Goal: Task Accomplishment & Management: Use online tool/utility

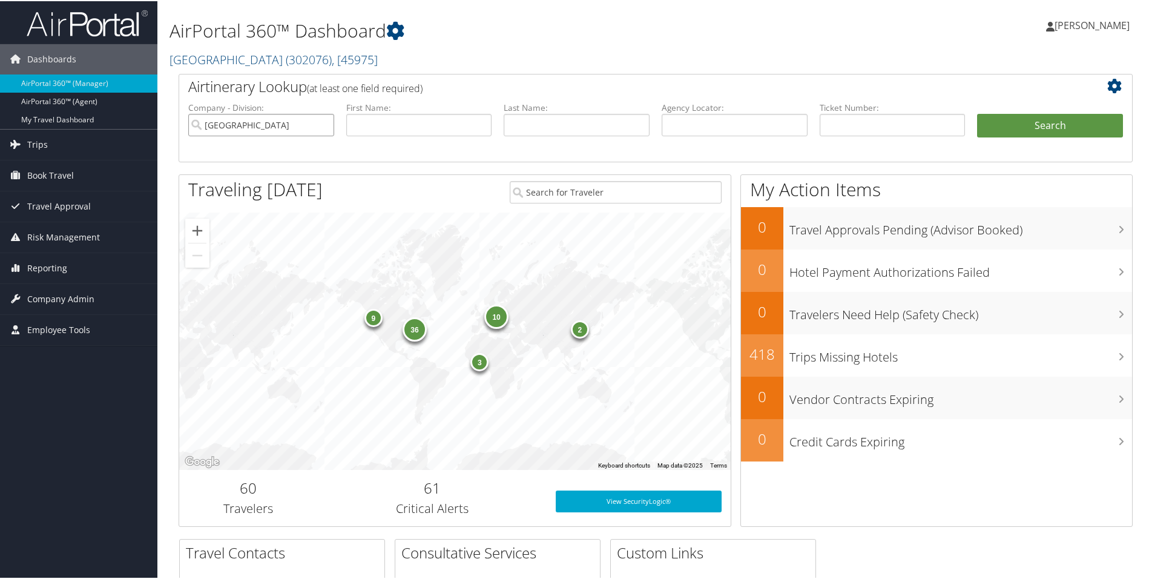
click at [320, 124] on input "[GEOGRAPHIC_DATA]" at bounding box center [261, 124] width 146 height 22
click at [406, 122] on input "text" at bounding box center [419, 124] width 146 height 22
type input "madison"
type input "pound"
click at [1025, 128] on button "Search" at bounding box center [1050, 125] width 146 height 24
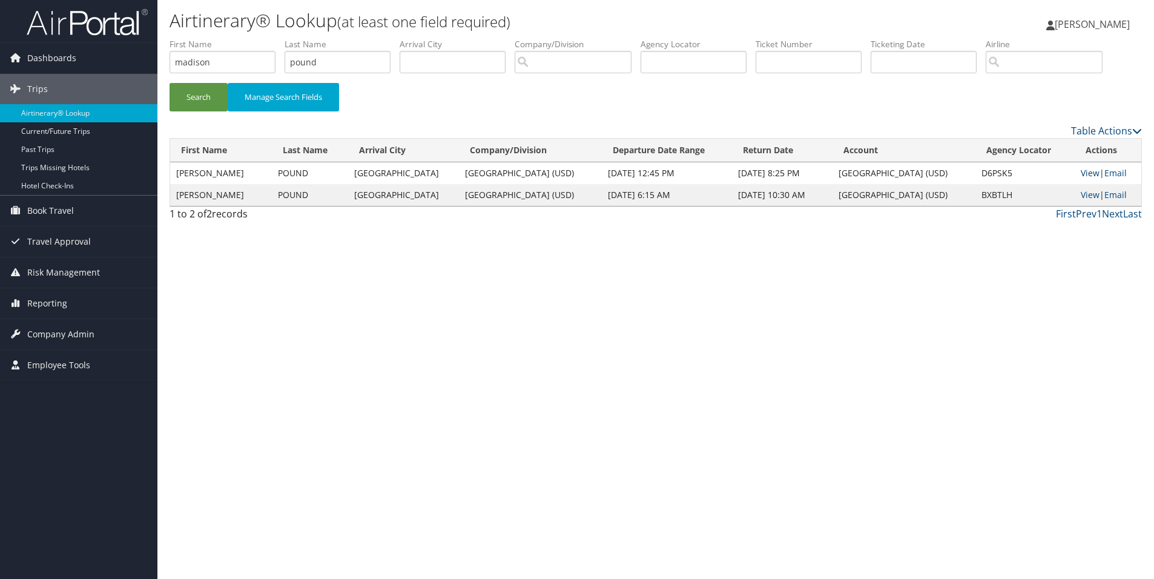
click at [1081, 172] on link "View" at bounding box center [1090, 173] width 19 height 12
drag, startPoint x: -130, startPoint y: 19, endPoint x: -275, endPoint y: 1, distance: 146.4
click at [0, 1] on html "Menu Dashboards ► AirPortal 360™ (Manager) AirPortal 360™ (Agent) My Travel Das…" at bounding box center [577, 289] width 1154 height 579
drag, startPoint x: 263, startPoint y: 71, endPoint x: 225, endPoint y: 80, distance: 38.5
click at [225, 38] on ul "First Name Last Name pound Departure City Arrival City Company/Division Airport…" at bounding box center [656, 38] width 972 height 0
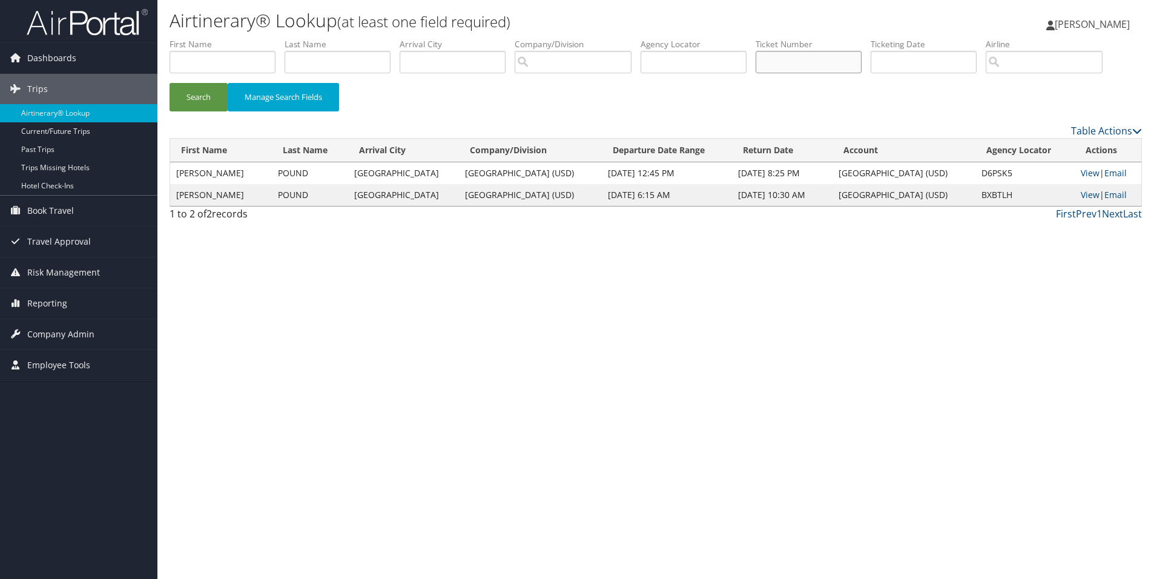
click at [825, 53] on input "text" at bounding box center [809, 62] width 106 height 22
type input "8900897730439"
click at [223, 105] on button "Search" at bounding box center [199, 97] width 58 height 28
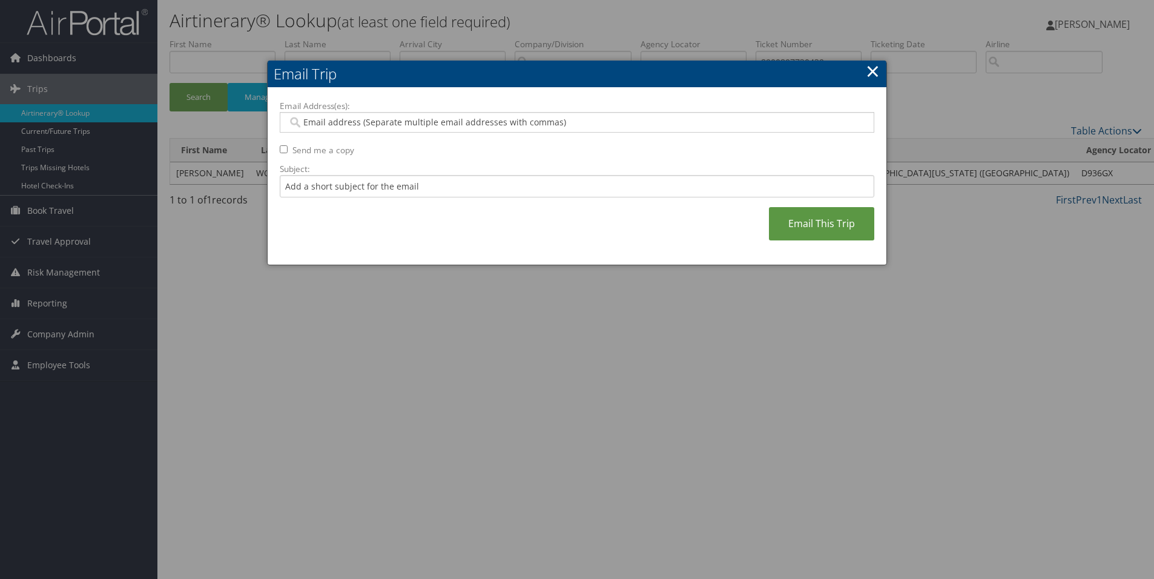
click at [401, 126] on input "Email Address(es):" at bounding box center [577, 122] width 578 height 12
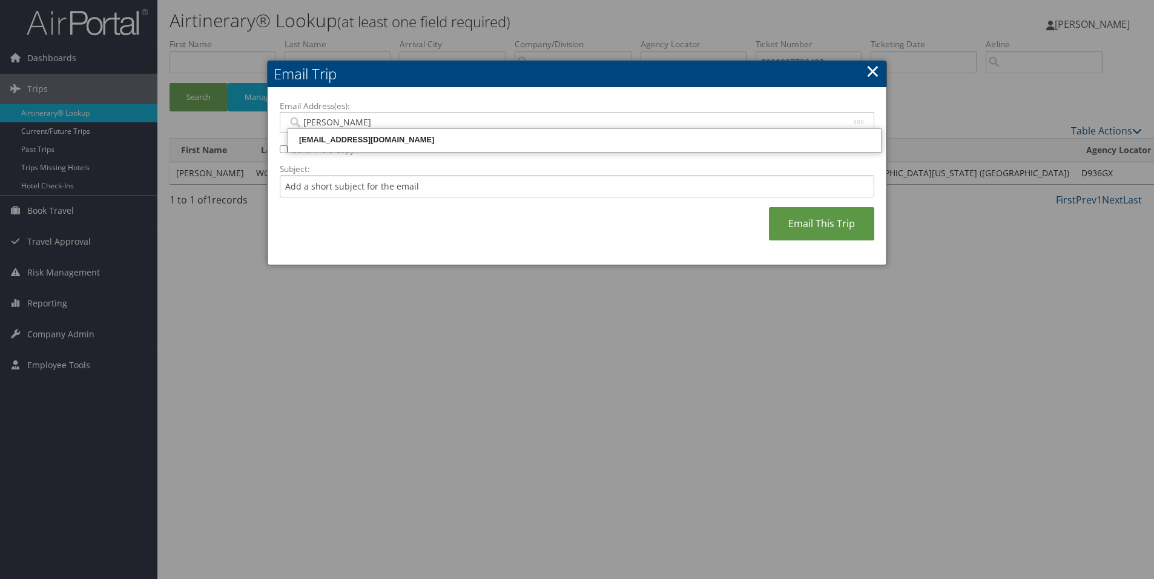
type input "kylieu"
click at [397, 148] on div "kylieu@usc.edu" at bounding box center [584, 140] width 589 height 18
type input "kylieu@usc.edu"
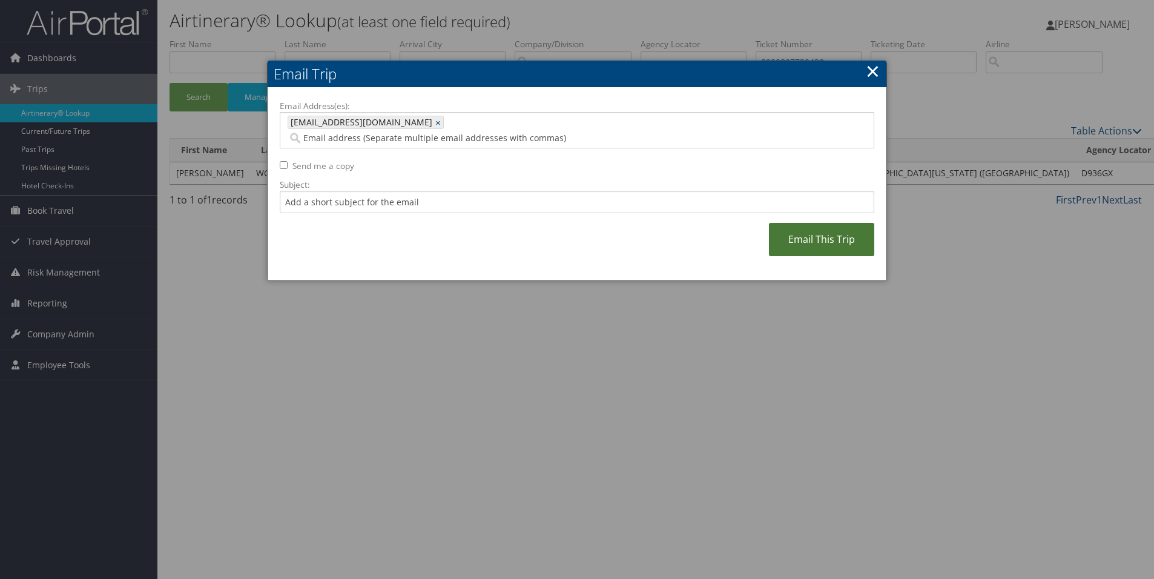
click at [818, 223] on link "Email This Trip" at bounding box center [821, 239] width 105 height 33
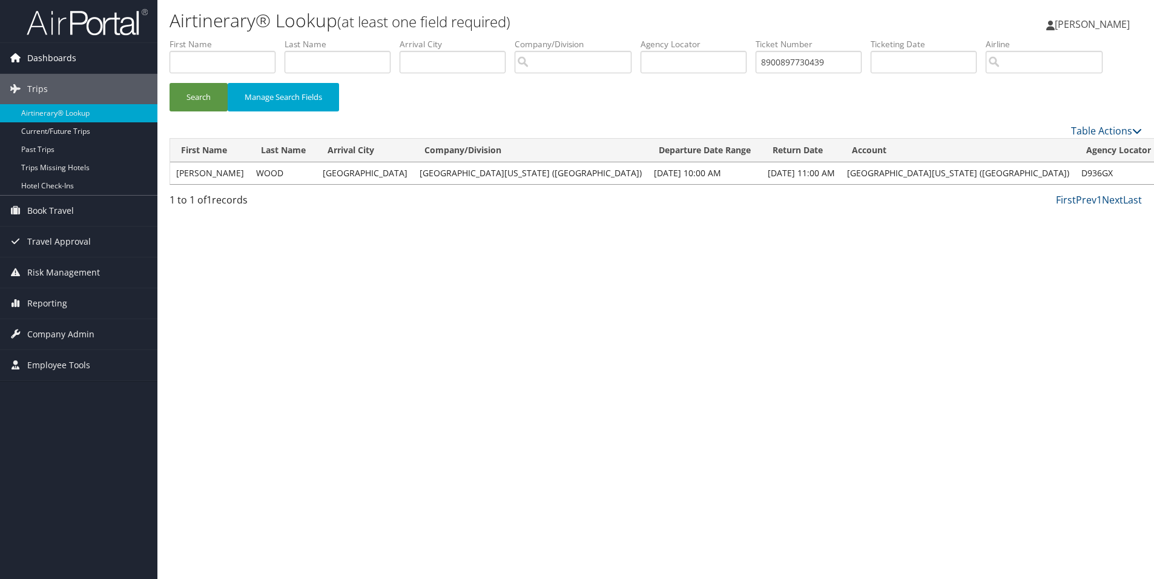
click at [2, 53] on link "Dashboards" at bounding box center [78, 58] width 157 height 30
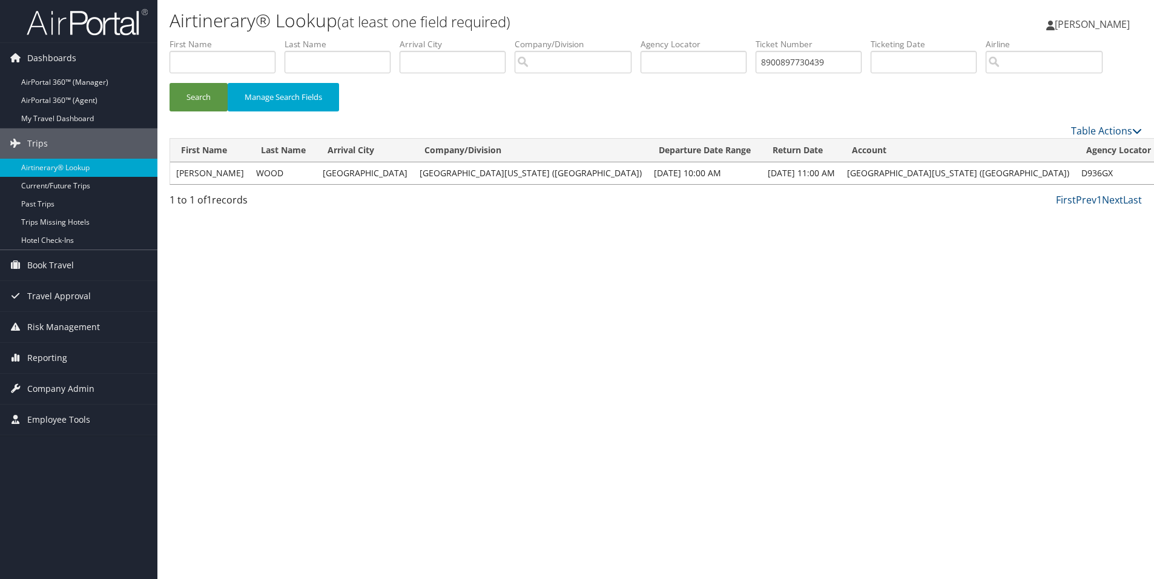
click at [1129, 98] on div "Search Manage Search Fields" at bounding box center [655, 103] width 990 height 41
click at [46, 356] on span "Reporting" at bounding box center [47, 358] width 40 height 30
click at [64, 464] on span "Company Admin" at bounding box center [60, 461] width 67 height 30
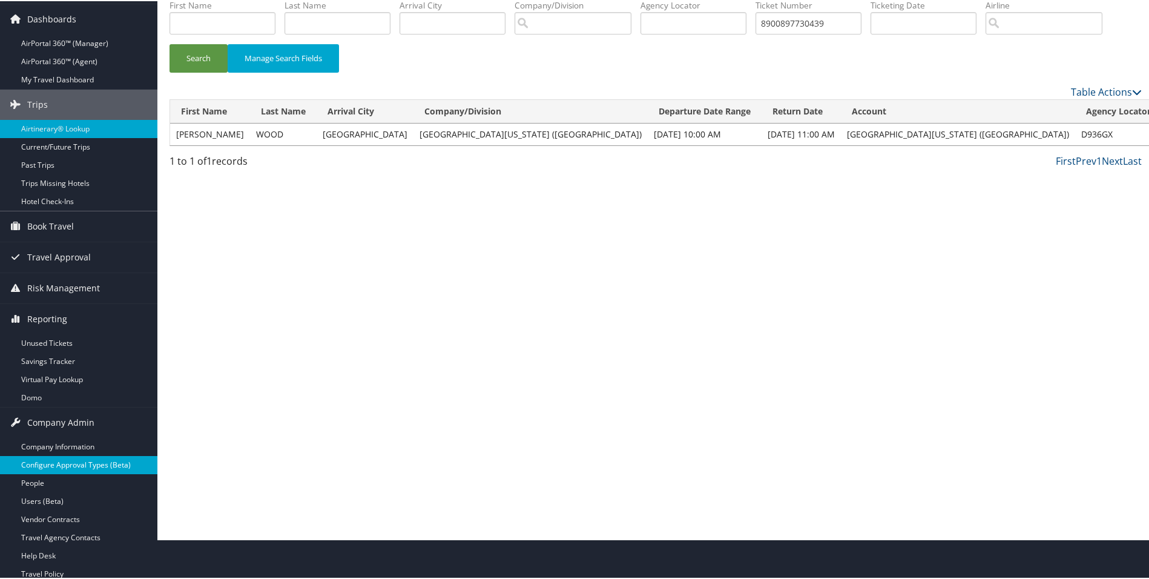
scroll to position [121, 0]
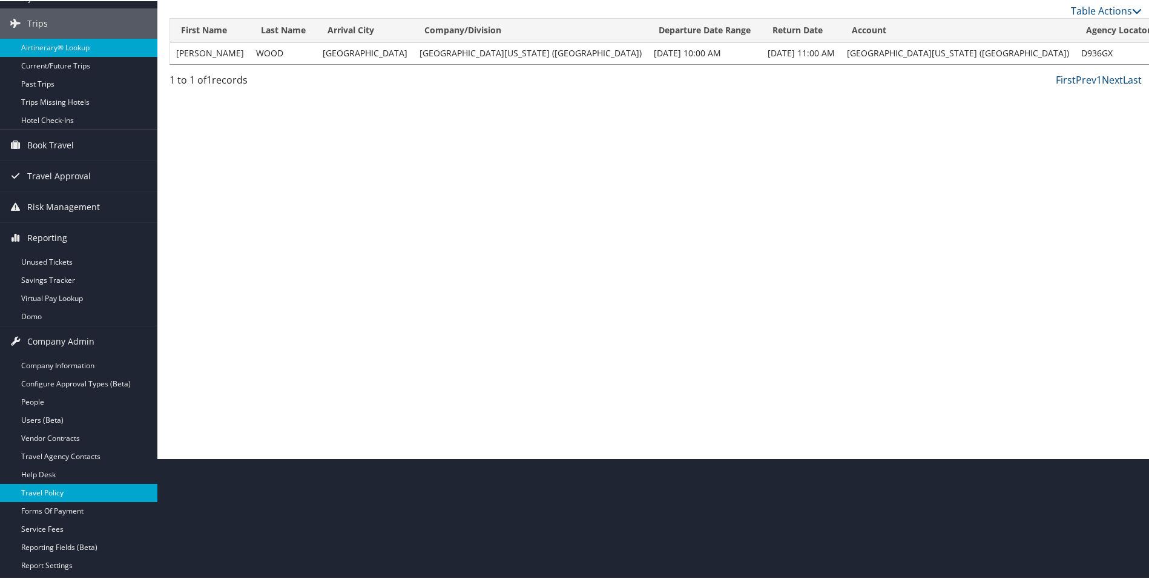
click at [47, 484] on link "Travel Policy" at bounding box center [78, 492] width 157 height 18
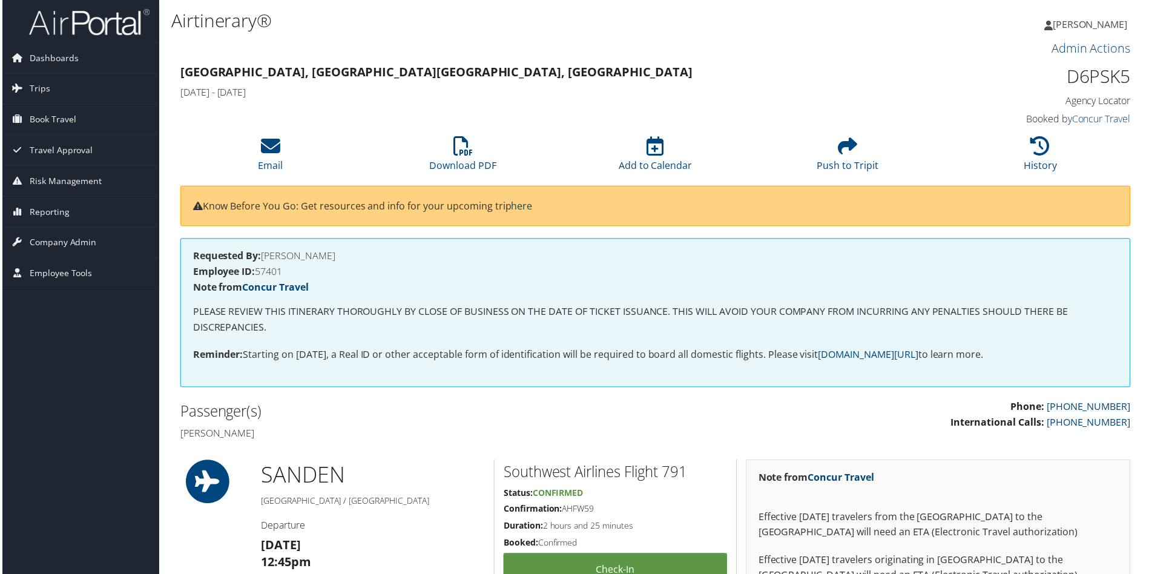
click at [1098, 79] on h1 "D6PSK5" at bounding box center [1020, 76] width 225 height 25
copy h1 "D6PSK5"
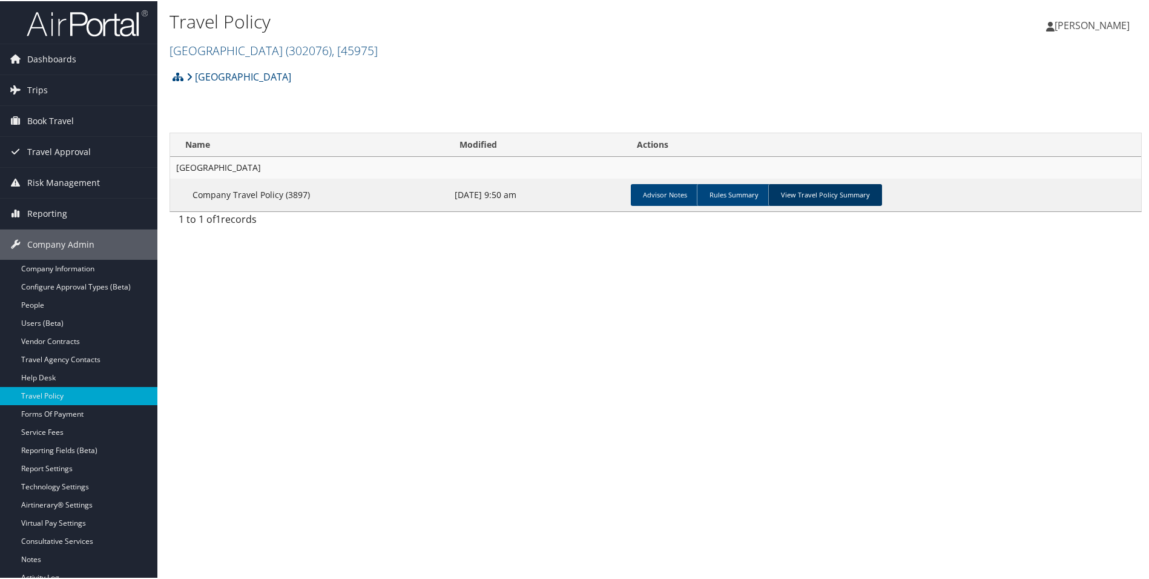
click at [809, 194] on link "View Travel Policy Summary" at bounding box center [825, 194] width 114 height 22
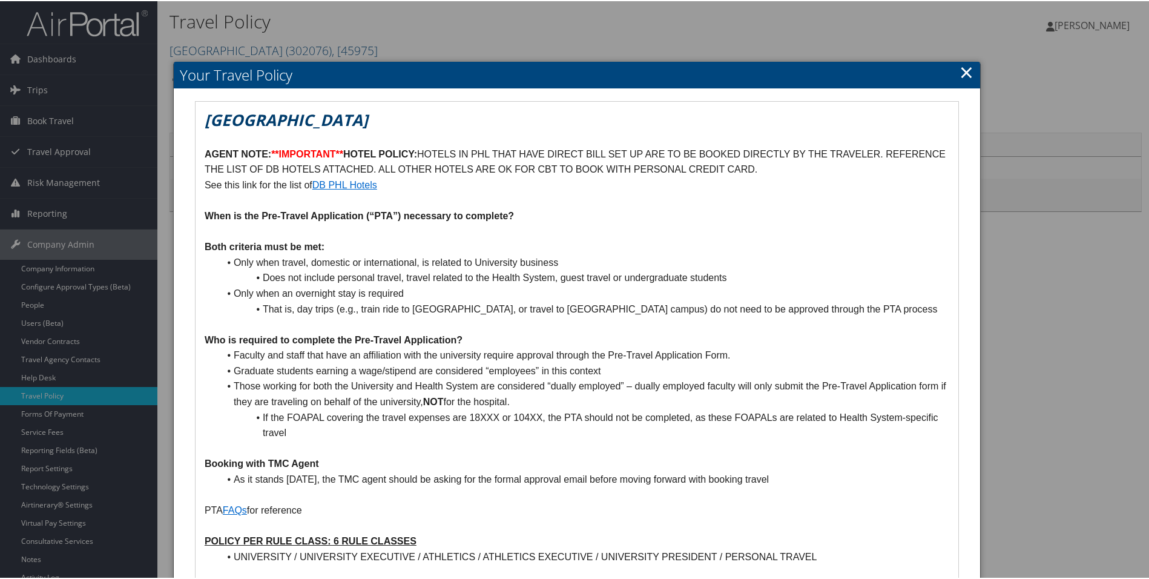
click at [960, 71] on link "×" at bounding box center [967, 71] width 14 height 24
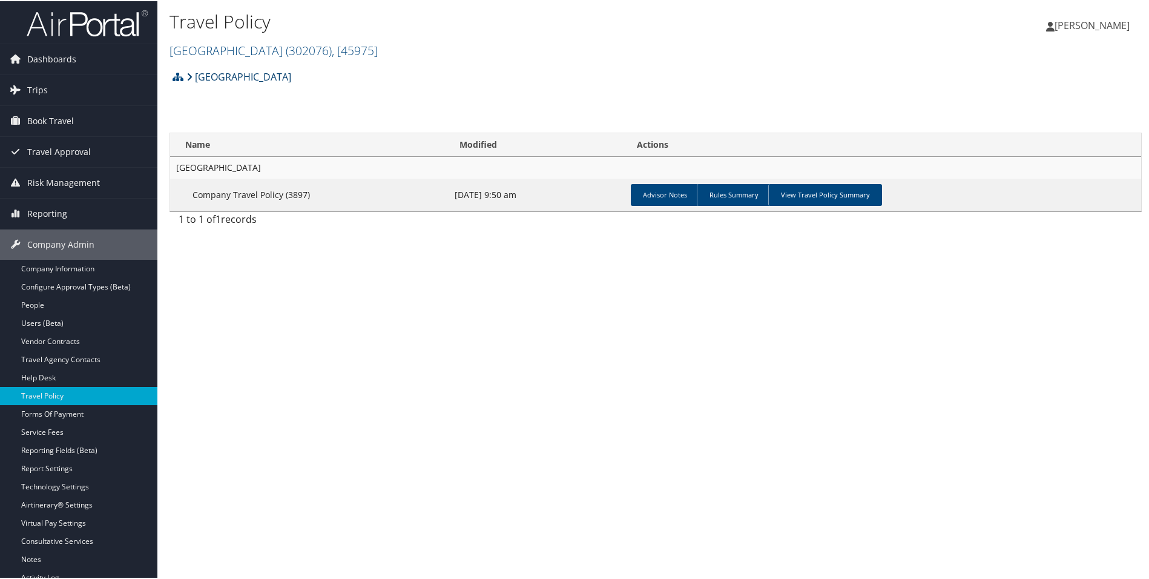
click at [254, 71] on link "[GEOGRAPHIC_DATA]" at bounding box center [238, 76] width 105 height 24
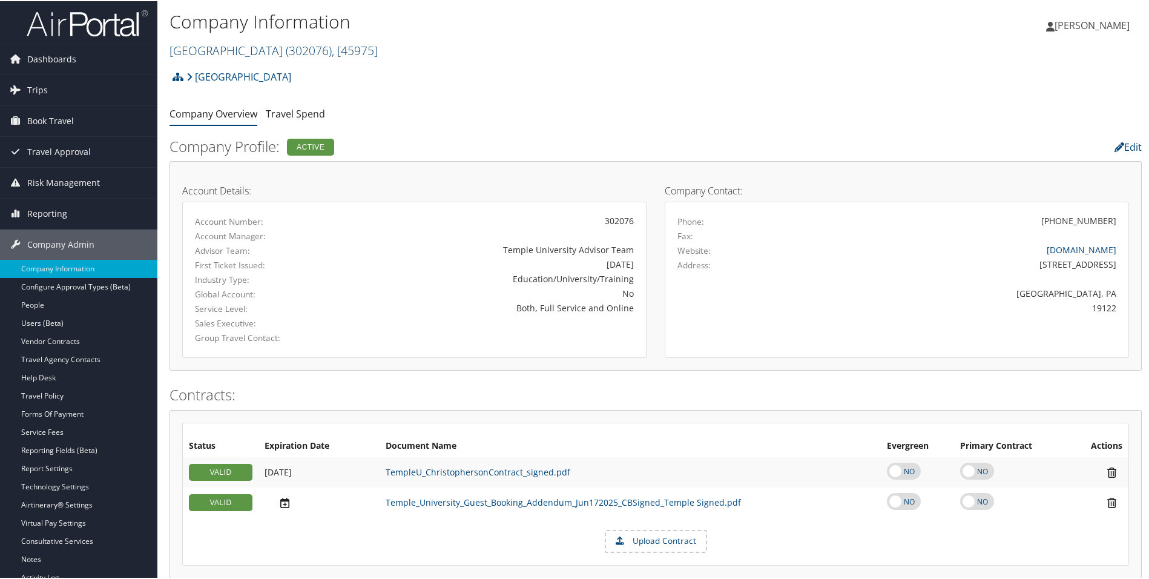
click at [206, 42] on link "[GEOGRAPHIC_DATA] ( 302076 ) , [ 45975 ]" at bounding box center [274, 49] width 208 height 16
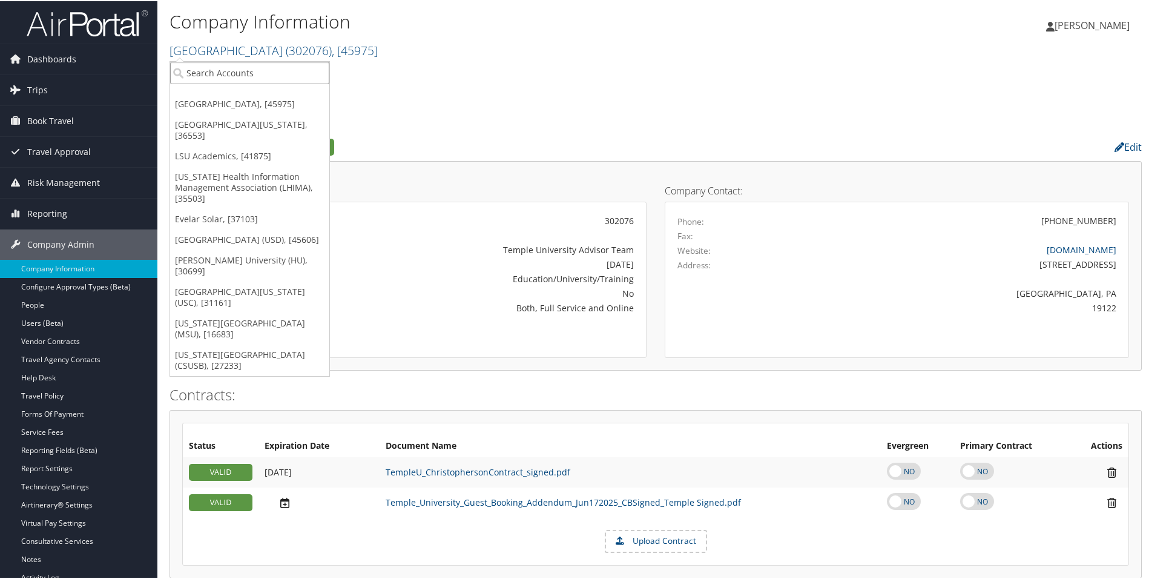
click at [291, 74] on input "search" at bounding box center [249, 72] width 159 height 22
type input "[PERSON_NAME]"
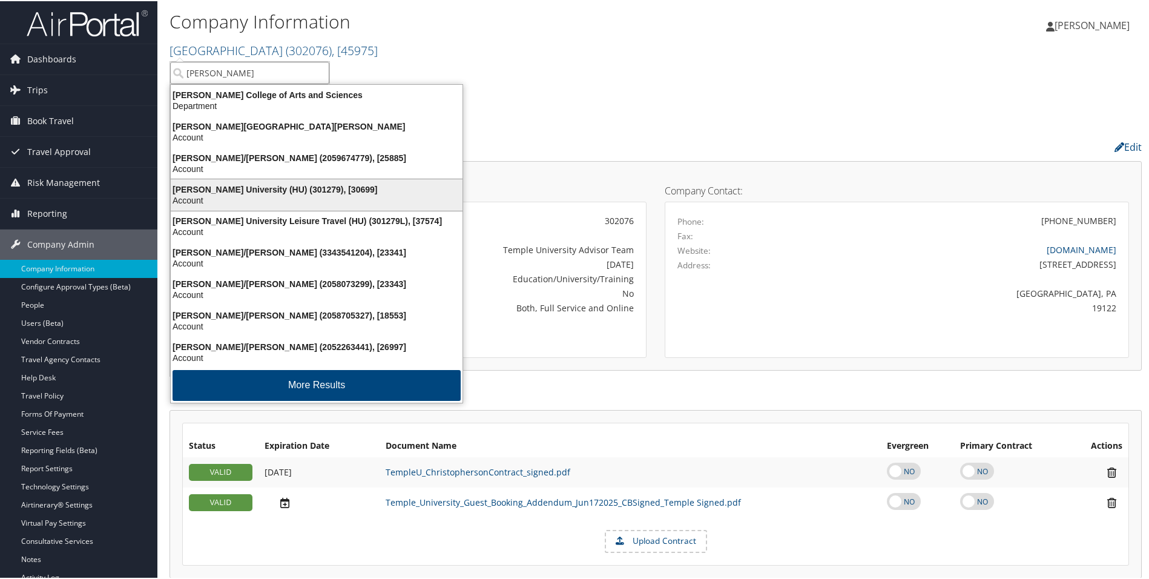
click at [293, 199] on div "Account" at bounding box center [316, 199] width 306 height 11
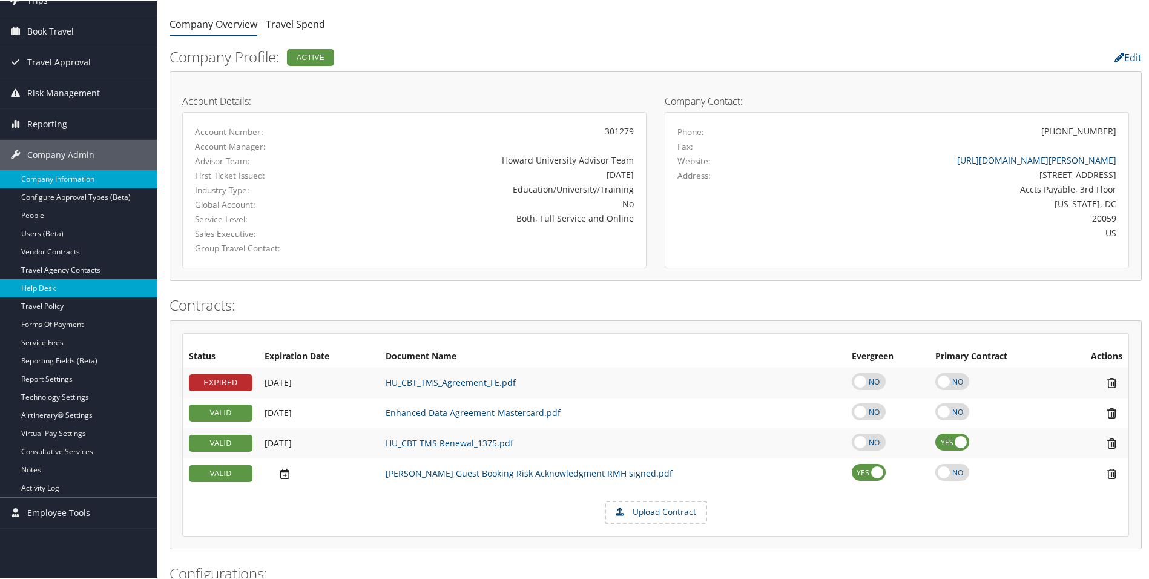
scroll to position [121, 0]
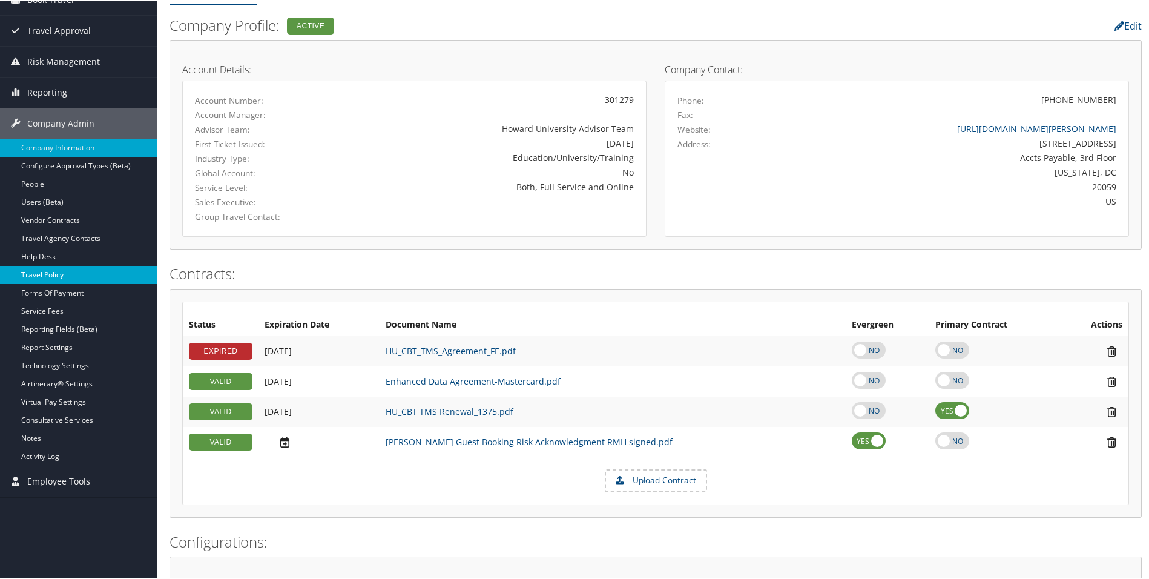
click at [56, 277] on link "Travel Policy" at bounding box center [78, 274] width 157 height 18
